Goal: Information Seeking & Learning: Compare options

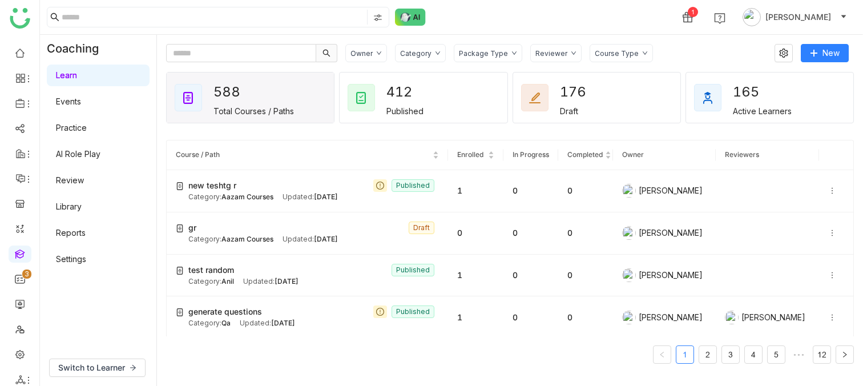
click at [462, 11] on div "1 Jayasree Lekkalapudi" at bounding box center [451, 17] width 823 height 34
click at [367, 48] on div "Owner" at bounding box center [366, 53] width 42 height 18
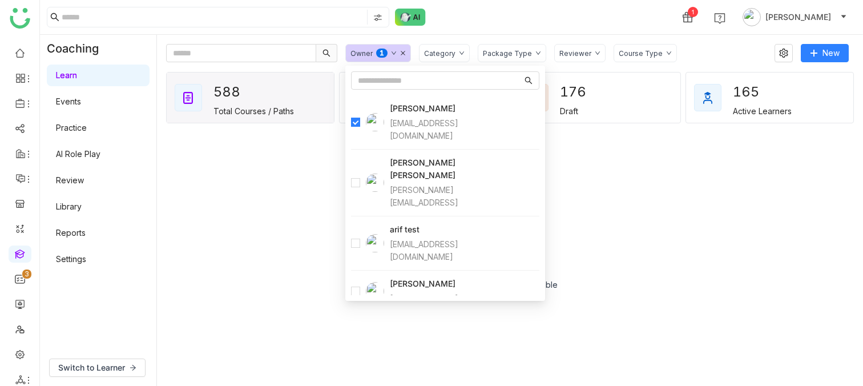
click at [495, 29] on div "1 Jayasree Lekkalapudi" at bounding box center [451, 17] width 823 height 34
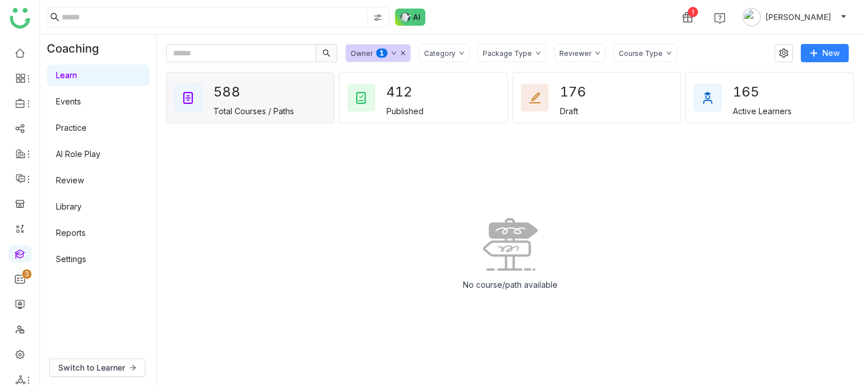
click at [378, 54] on nz-badge-sup "0 1 2 3 4 5 6 7 8 9" at bounding box center [381, 53] width 11 height 9
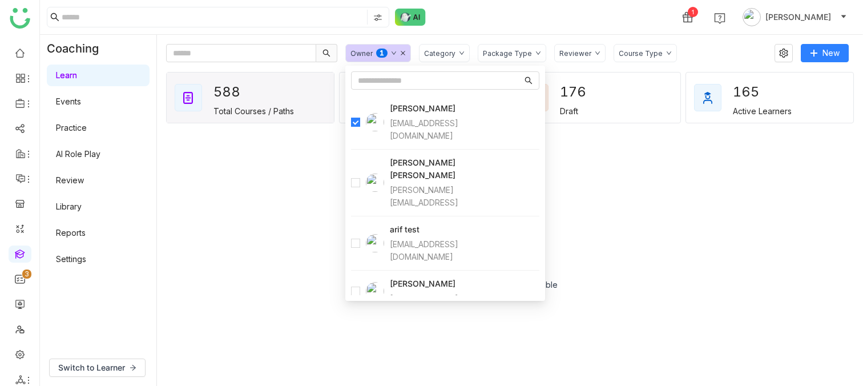
click at [540, 13] on div "1 Jayasree Lekkalapudi" at bounding box center [451, 17] width 823 height 34
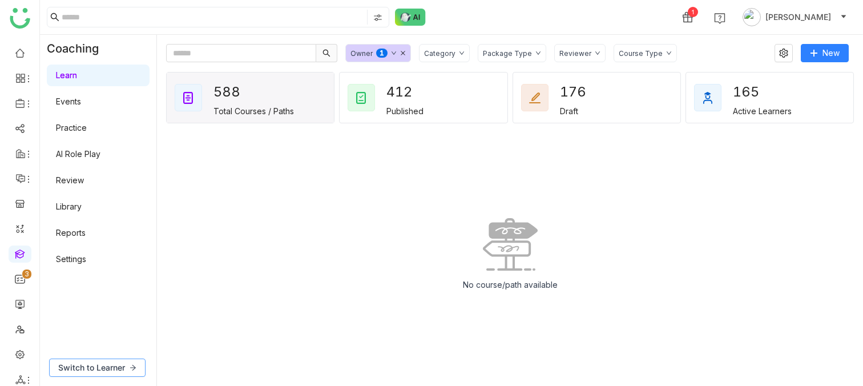
click at [91, 370] on span "Switch to Learner" at bounding box center [91, 367] width 67 height 13
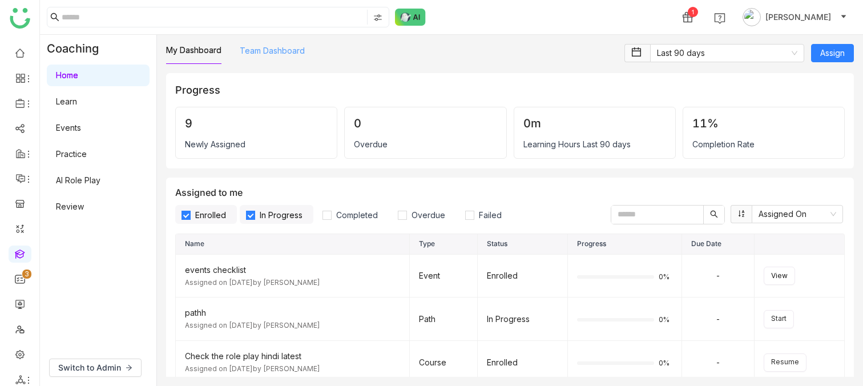
click at [273, 53] on link "Team Dashboard" at bounding box center [272, 51] width 65 height 10
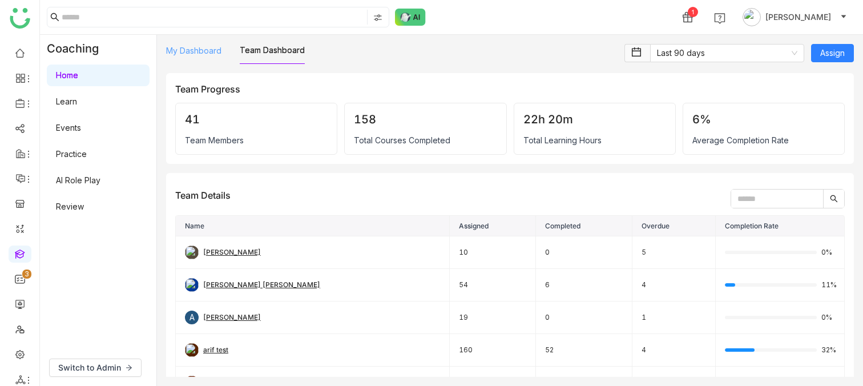
click at [184, 55] on link "My Dashboard" at bounding box center [193, 51] width 55 height 10
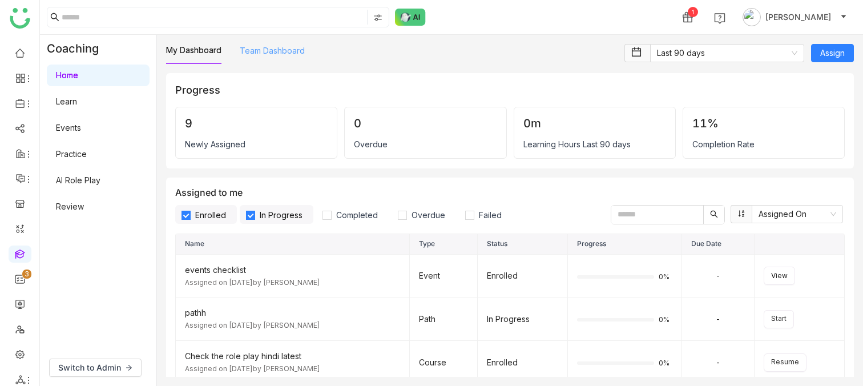
click at [281, 50] on link "Team Dashboard" at bounding box center [272, 51] width 65 height 10
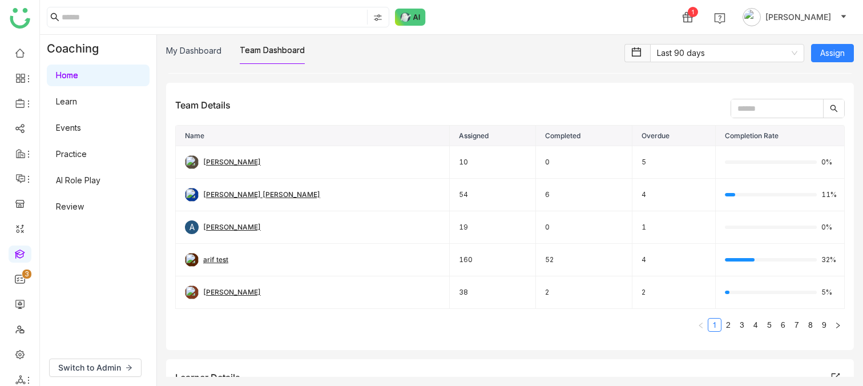
scroll to position [88, 0]
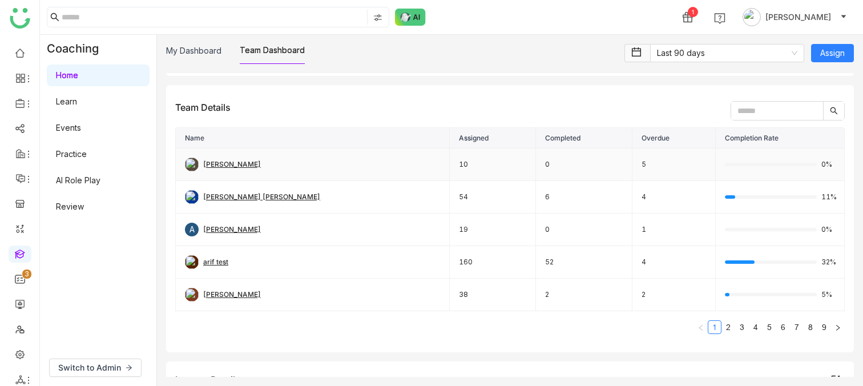
click at [221, 164] on div "aavi aavi" at bounding box center [232, 164] width 58 height 11
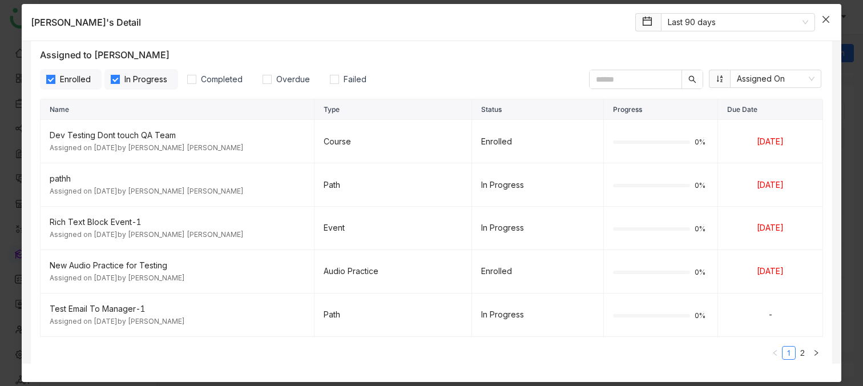
scroll to position [46, 0]
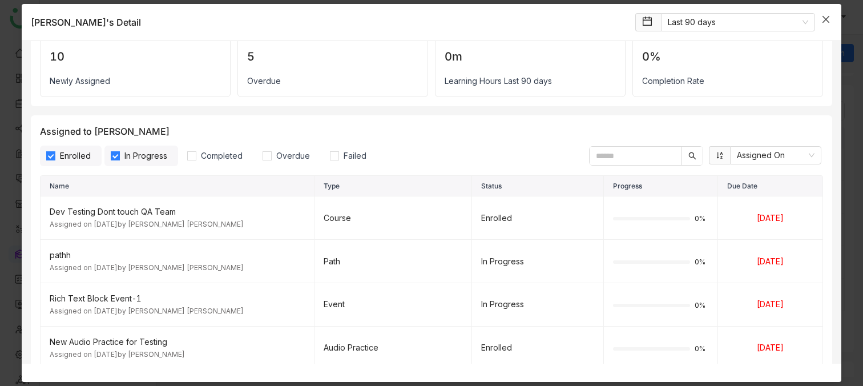
click at [828, 22] on icon "Close" at bounding box center [826, 19] width 9 height 9
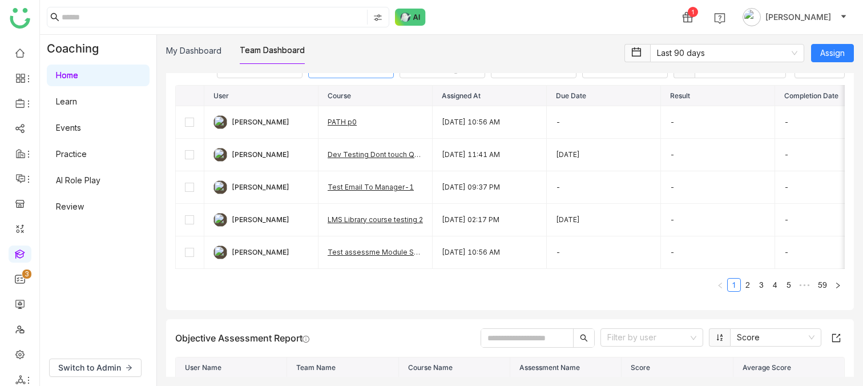
scroll to position [410, 0]
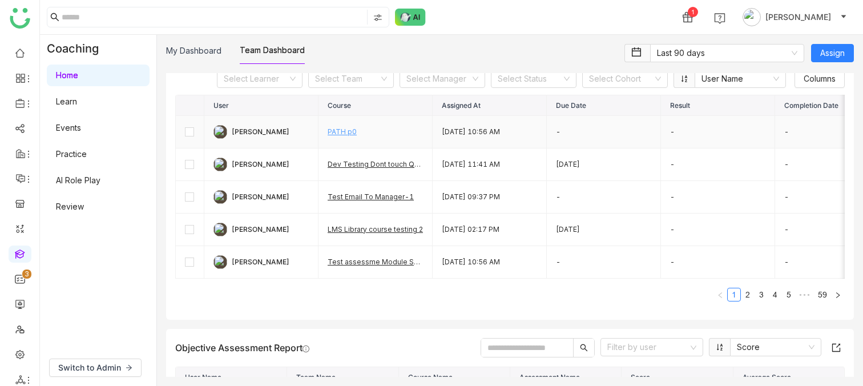
click at [344, 131] on link "PATH p0" at bounding box center [342, 131] width 29 height 9
click at [371, 196] on link "Test Email To Manager-1" at bounding box center [371, 196] width 86 height 9
click at [365, 230] on link "LMS Library course testing 2" at bounding box center [375, 229] width 95 height 9
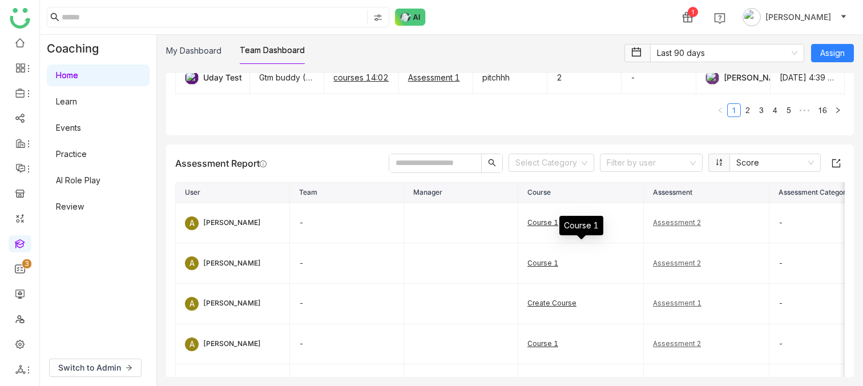
scroll to position [1129, 0]
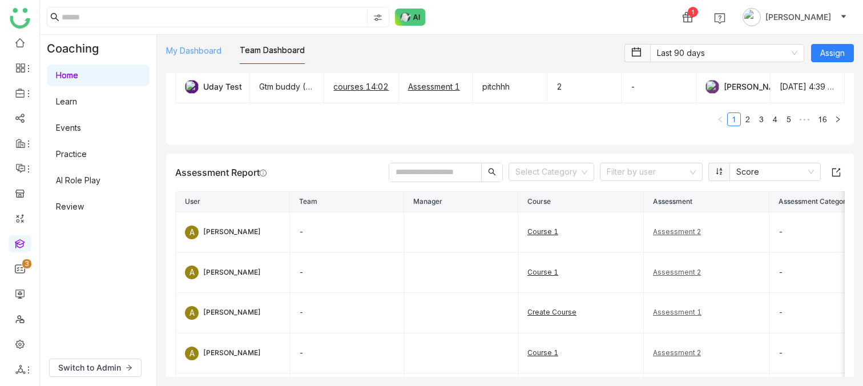
click at [200, 55] on link "My Dashboard" at bounding box center [193, 51] width 55 height 10
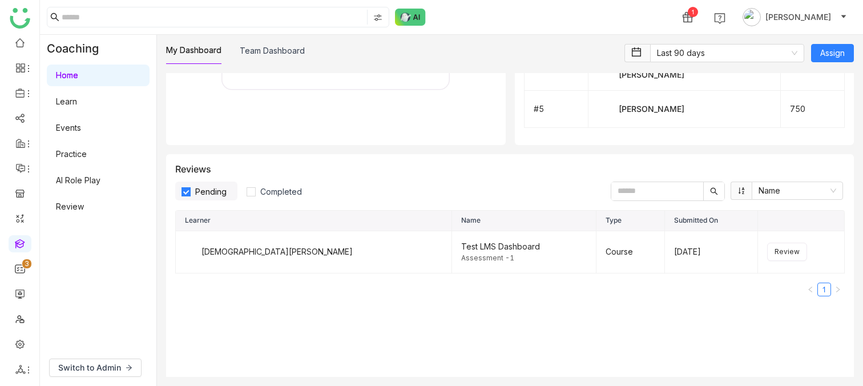
scroll to position [1081, 0]
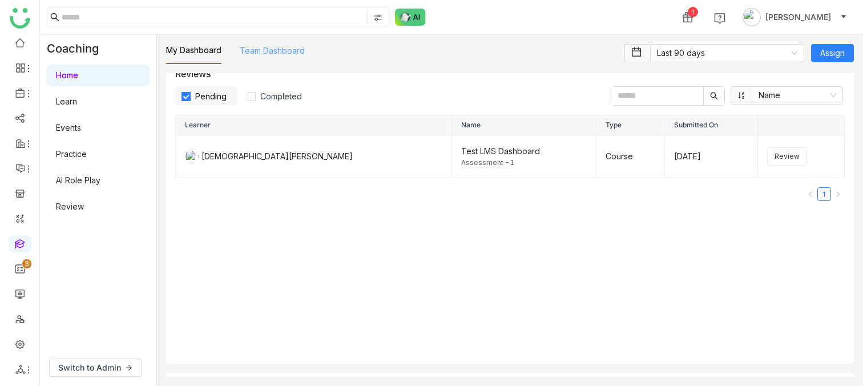
click at [274, 55] on link "Team Dashboard" at bounding box center [272, 51] width 65 height 10
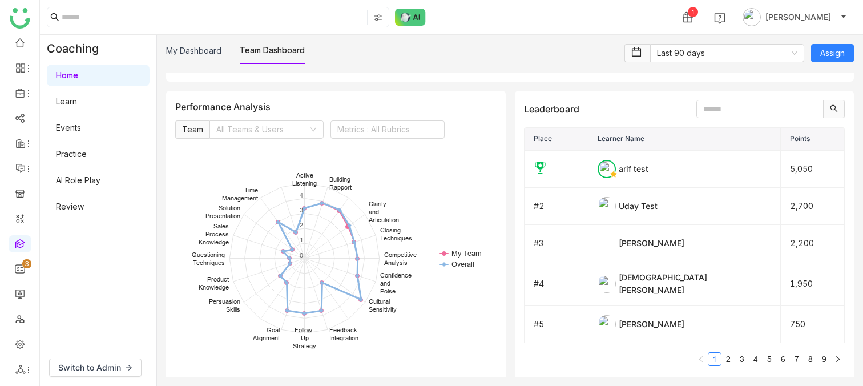
scroll to position [1753, 0]
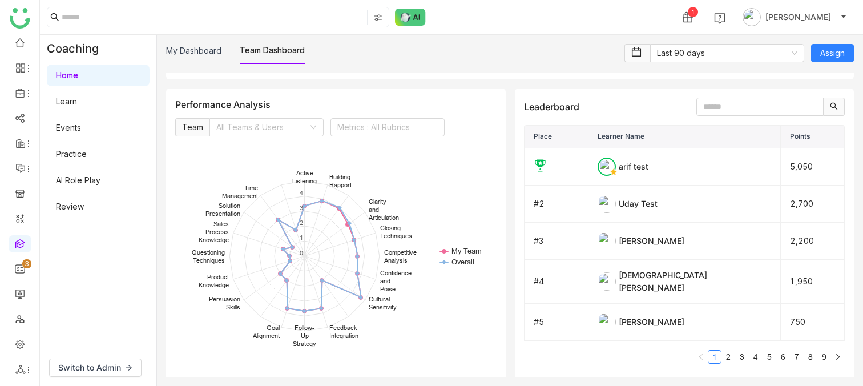
click at [305, 119] on input at bounding box center [262, 127] width 92 height 17
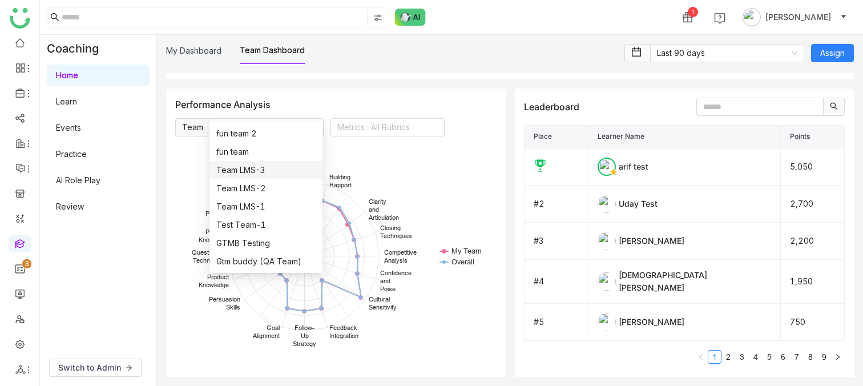
click at [256, 178] on nz-option-item "Team LMS-3" at bounding box center [266, 170] width 113 height 18
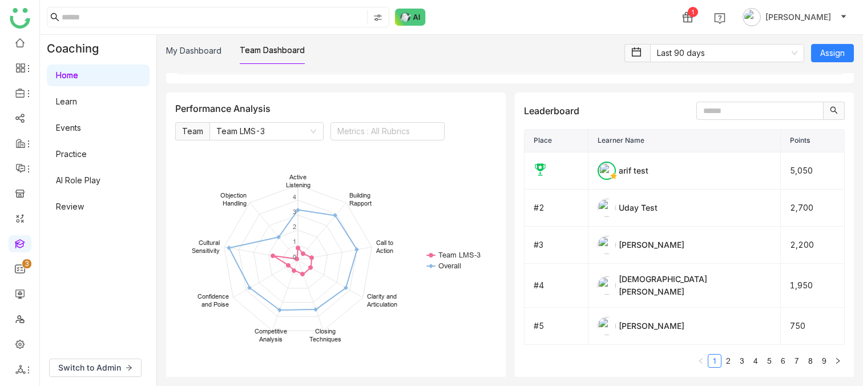
scroll to position [1728, 0]
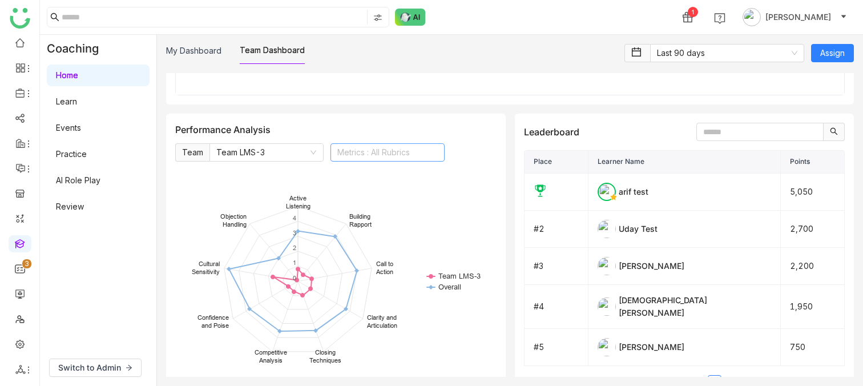
click at [378, 143] on nz-select-top-control "Metrics : All Rubrics" at bounding box center [388, 152] width 114 height 18
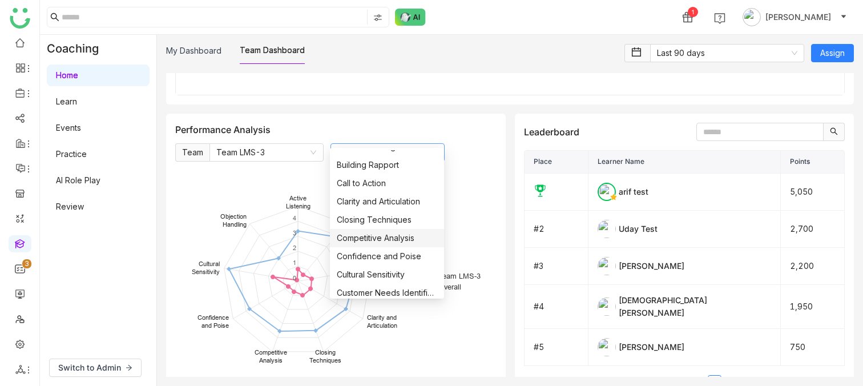
scroll to position [0, 0]
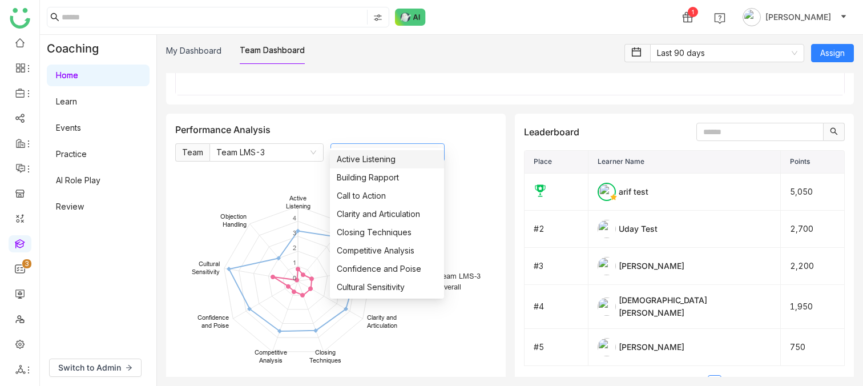
click at [246, 180] on rect at bounding box center [335, 282] width 321 height 228
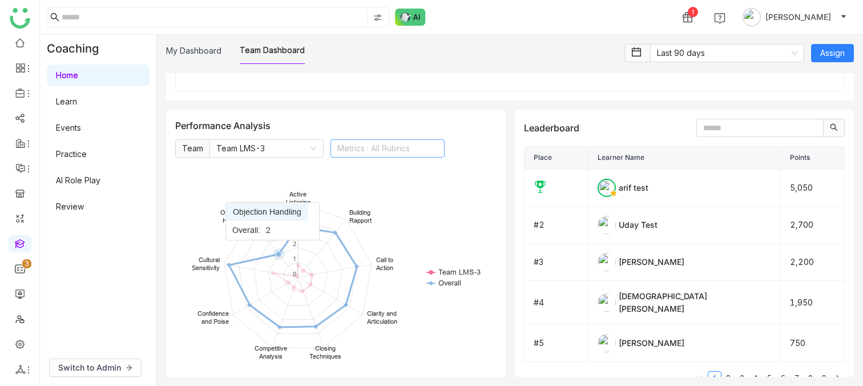
scroll to position [1729, 0]
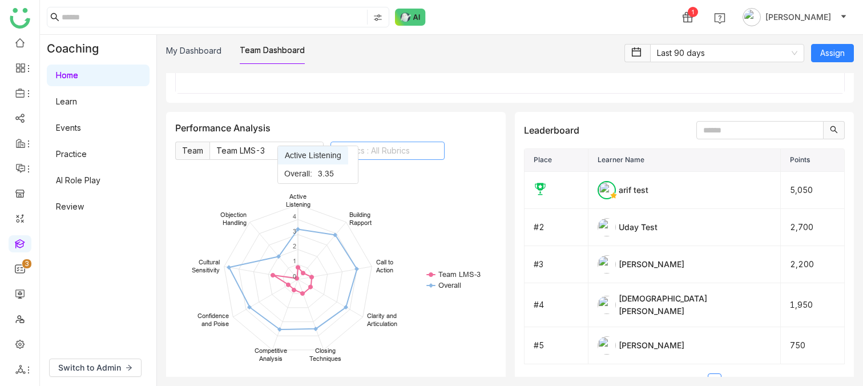
click at [292, 142] on nz-select-item "Team LMS-3" at bounding box center [266, 150] width 100 height 17
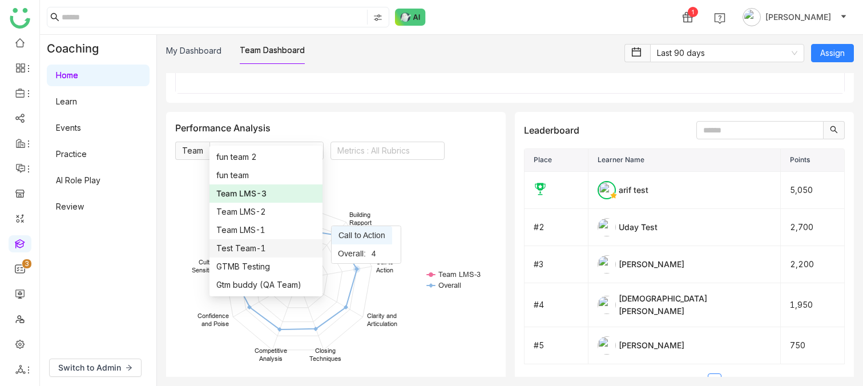
click at [439, 292] on rect at bounding box center [335, 281] width 321 height 228
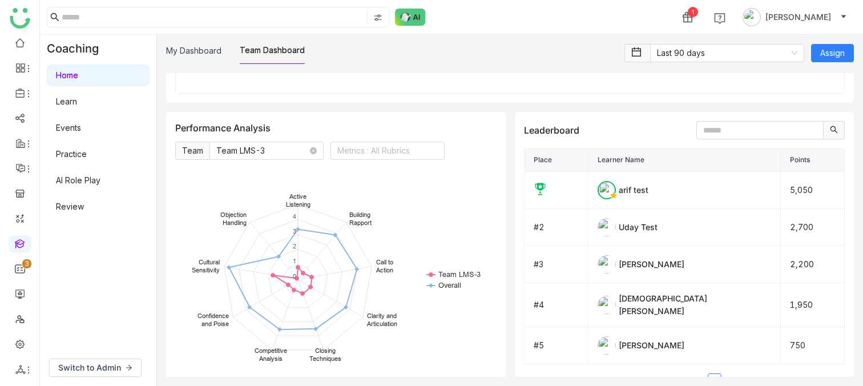
click at [242, 142] on nz-select-item "Team LMS-3" at bounding box center [266, 150] width 100 height 17
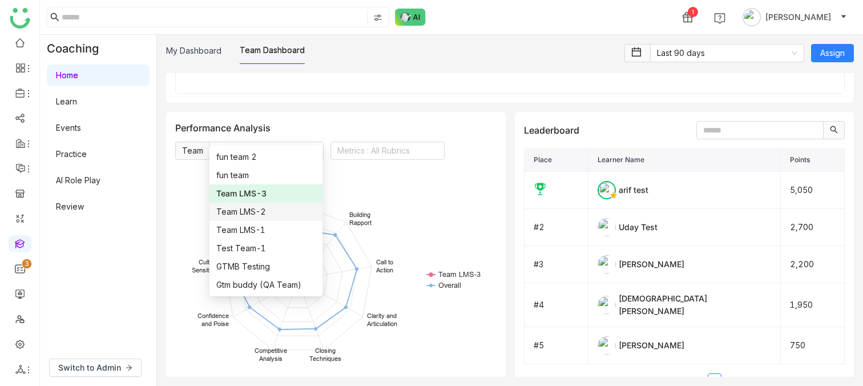
click at [256, 215] on div "Team LMS-2" at bounding box center [265, 212] width 99 height 13
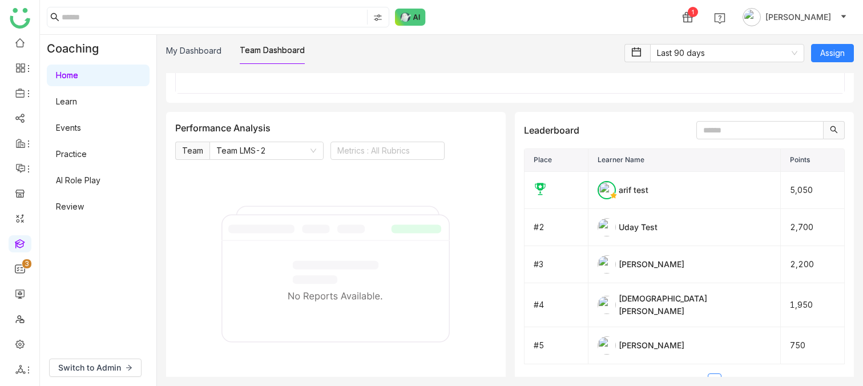
click at [271, 125] on div "Performance Analysis Team Team LMS-2 Metrics : All Rubrics" at bounding box center [335, 140] width 321 height 39
click at [271, 142] on nz-select-item "Team LMS-2" at bounding box center [266, 150] width 100 height 17
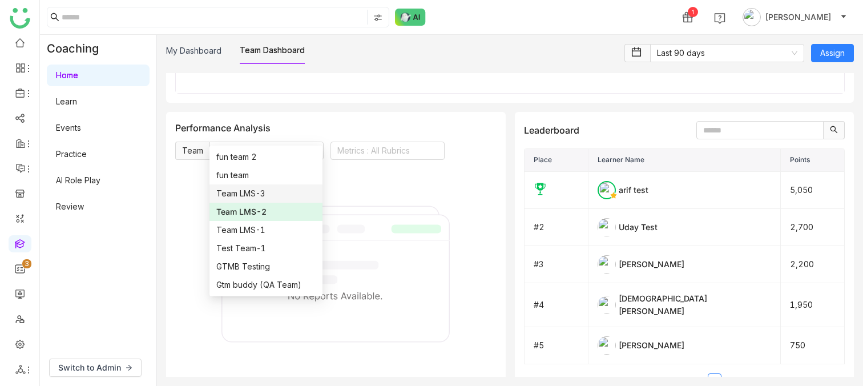
click at [264, 194] on div "Team LMS-3" at bounding box center [265, 193] width 99 height 13
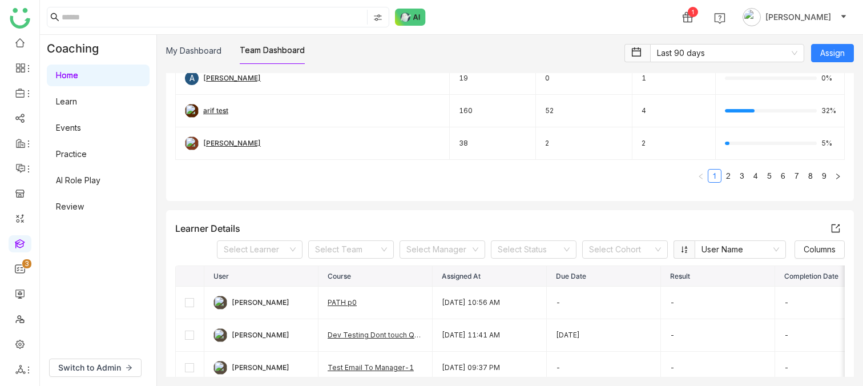
scroll to position [202, 0]
